Goal: Entertainment & Leisure: Browse casually

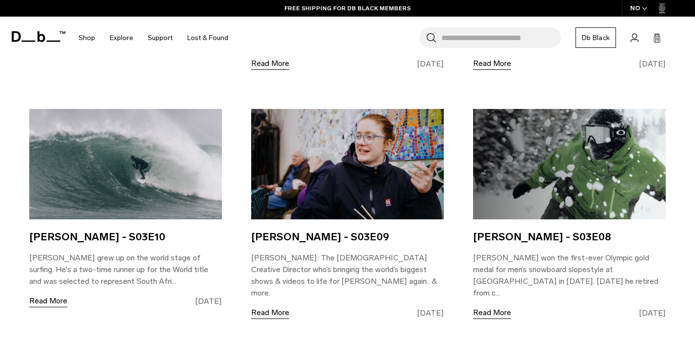
scroll to position [1018, 0]
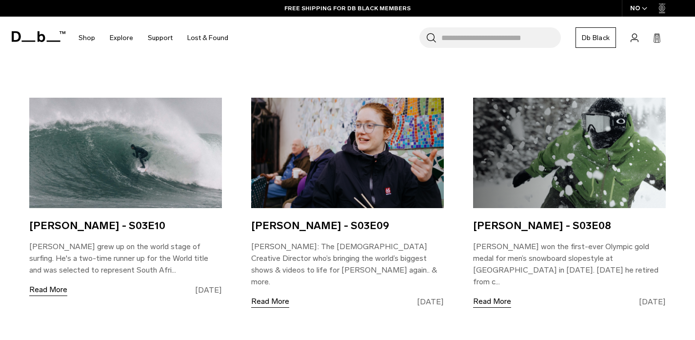
click at [92, 171] on img at bounding box center [125, 153] width 193 height 110
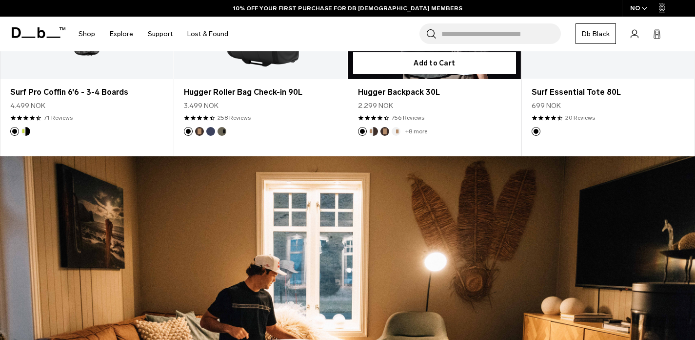
scroll to position [2647, 0]
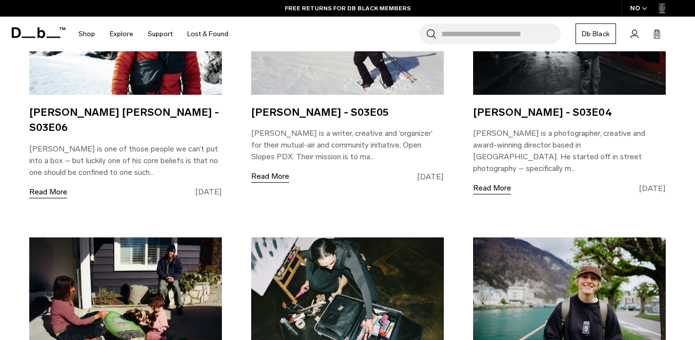
scroll to position [1724, 0]
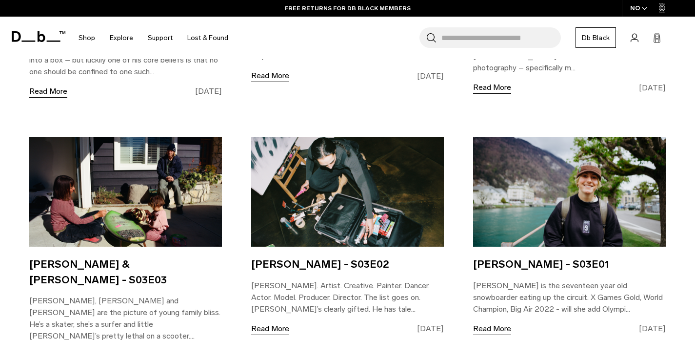
click at [147, 182] on img at bounding box center [125, 192] width 193 height 110
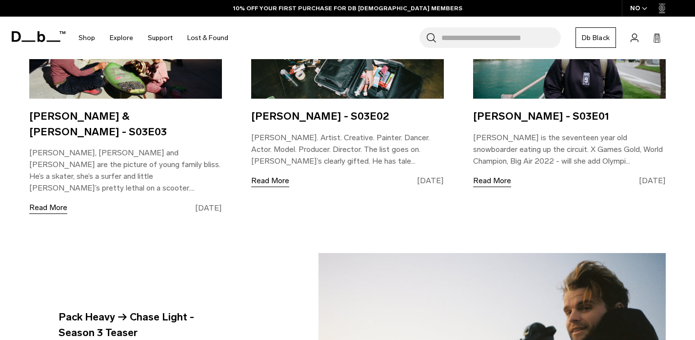
scroll to position [1995, 0]
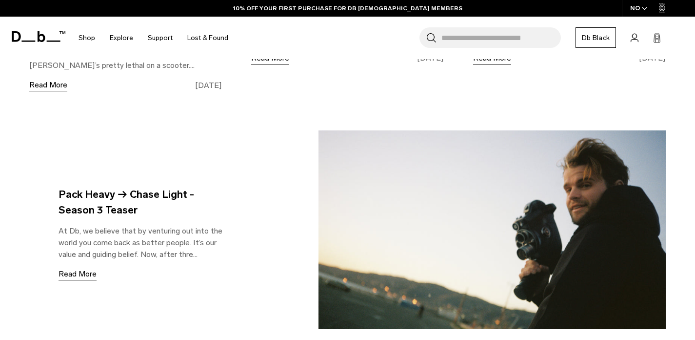
click at [407, 170] on img at bounding box center [492, 229] width 347 height 198
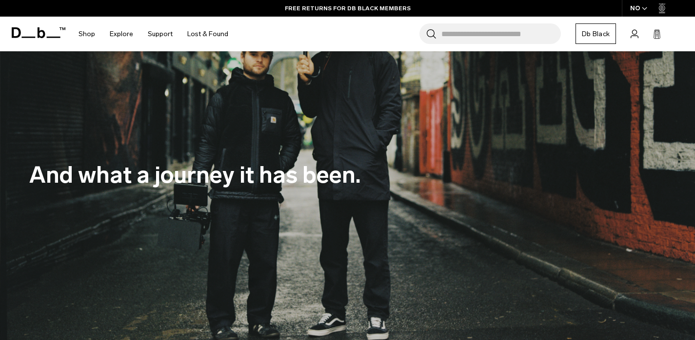
scroll to position [378, 0]
